Goal: Check status: Check status

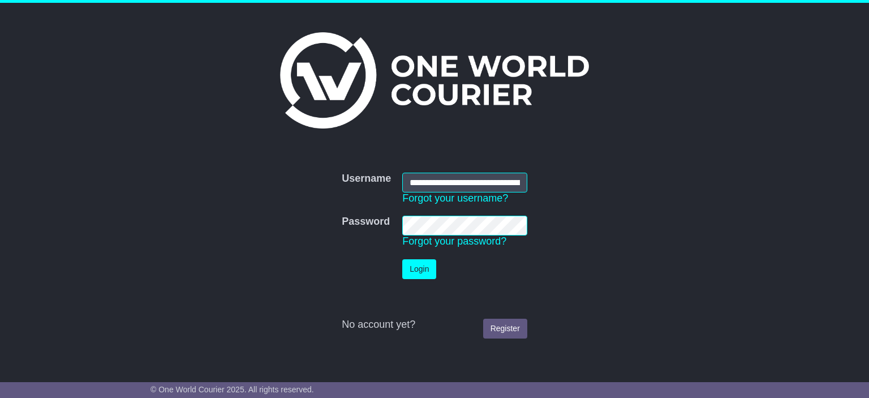
scroll to position [0, 48]
type input "**********"
click at [420, 269] on button "Login" at bounding box center [419, 269] width 34 height 20
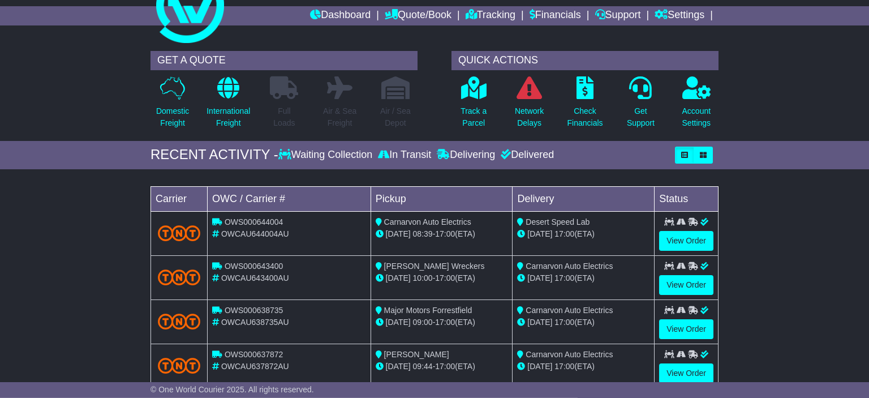
scroll to position [59, 0]
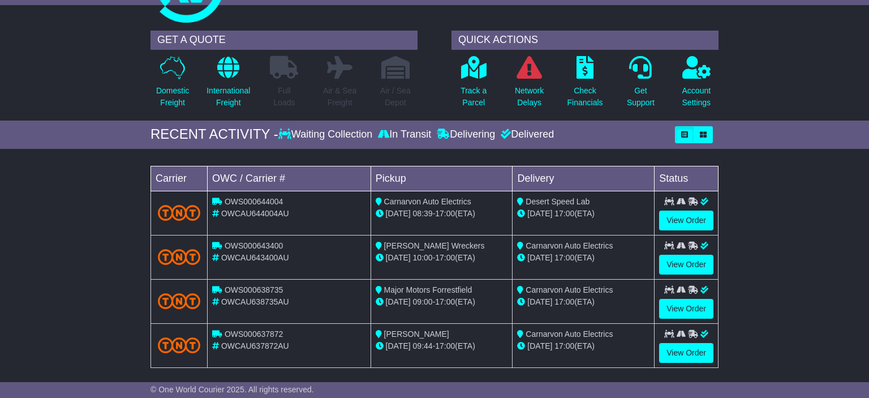
click at [462, 215] on div "09 Sep 08:39 - 17:00 (ETA)" at bounding box center [442, 214] width 132 height 12
click at [678, 220] on link "View Order" at bounding box center [686, 221] width 54 height 20
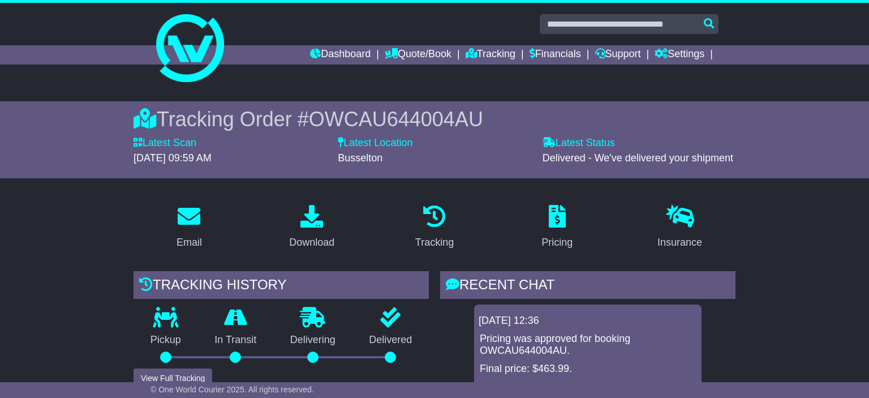
scroll to position [179, 0]
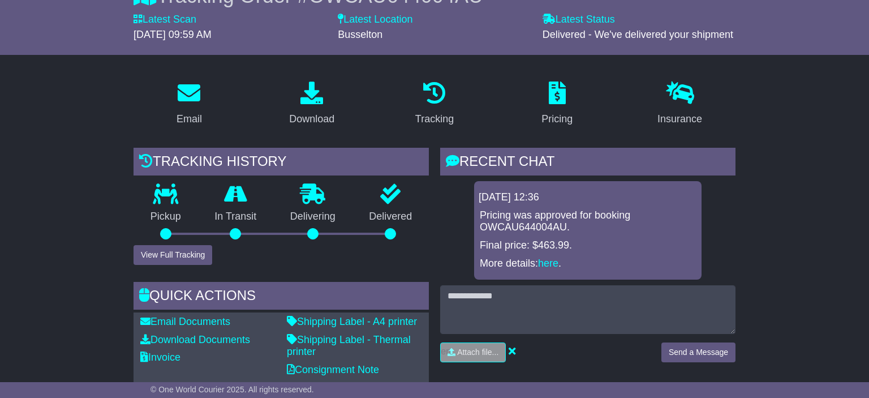
scroll to position [0, 0]
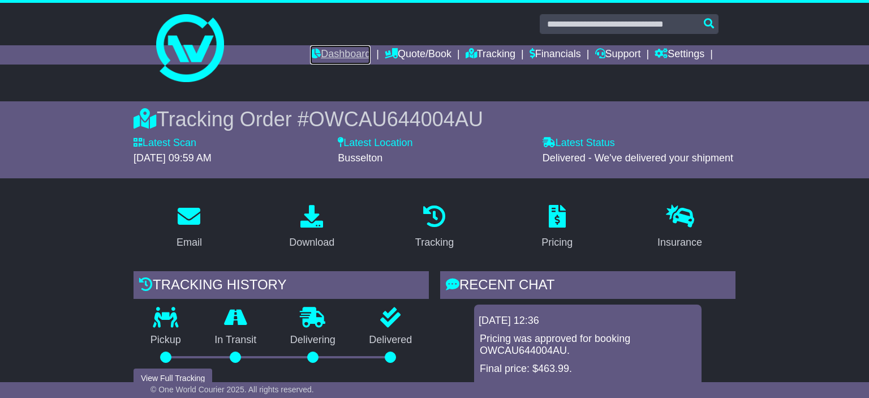
click at [329, 57] on link "Dashboard" at bounding box center [340, 54] width 61 height 19
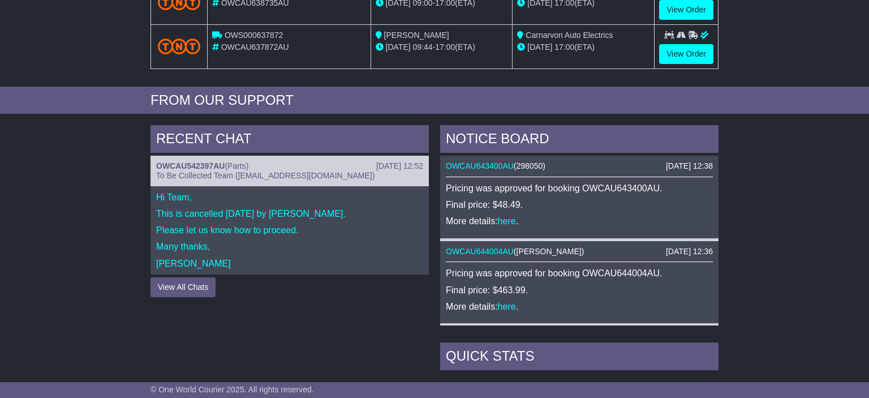
scroll to position [538, 0]
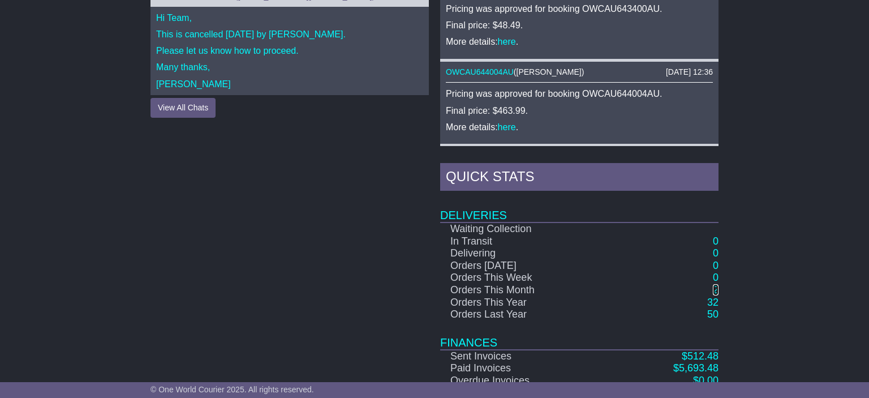
click at [715, 286] on link "2" at bounding box center [716, 289] width 6 height 11
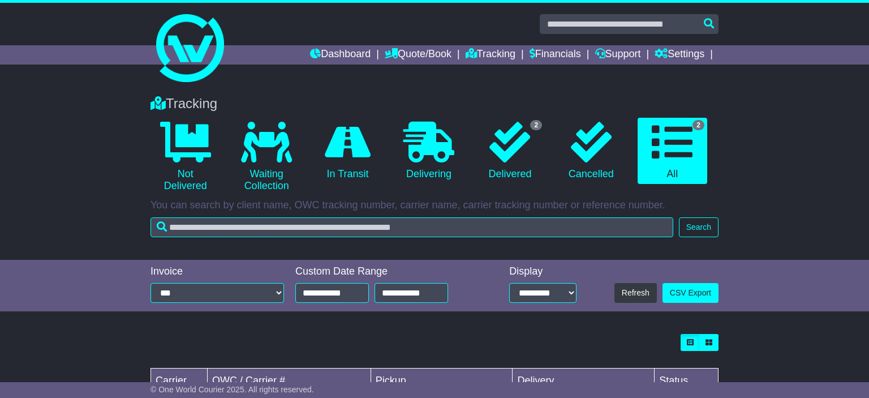
scroll to position [122, 0]
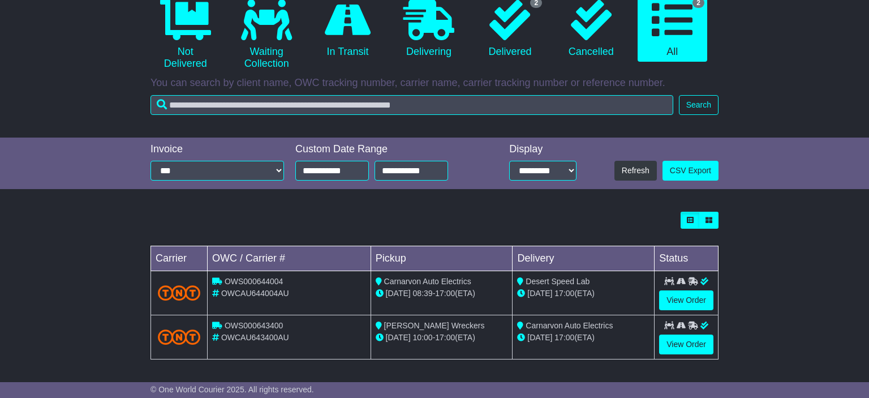
click at [280, 286] on div "OWS000644004" at bounding box center [289, 282] width 154 height 12
click at [684, 298] on link "View Order" at bounding box center [686, 300] width 54 height 20
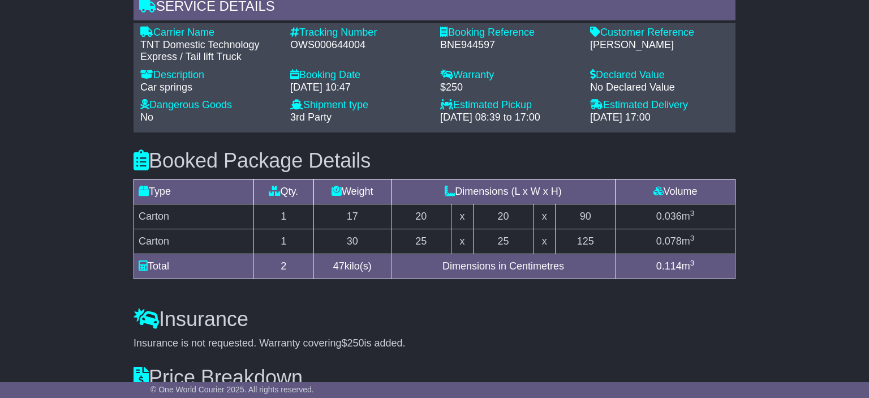
scroll to position [777, 0]
